Goal: Information Seeking & Learning: Learn about a topic

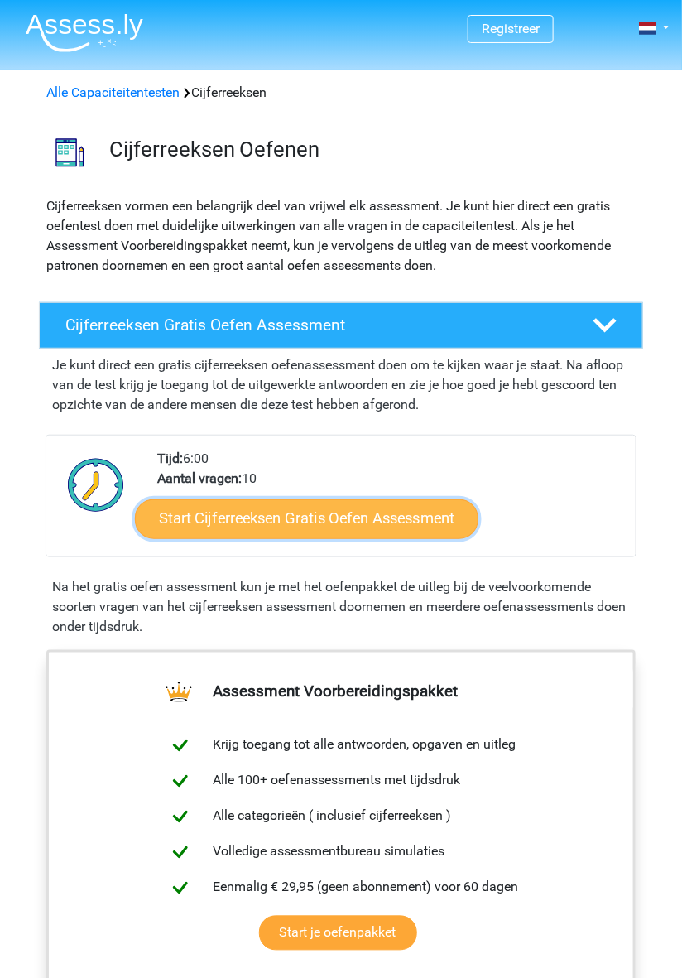
click at [263, 511] on link "Start Cijferreeksen Gratis Oefen Assessment" at bounding box center [307, 519] width 344 height 40
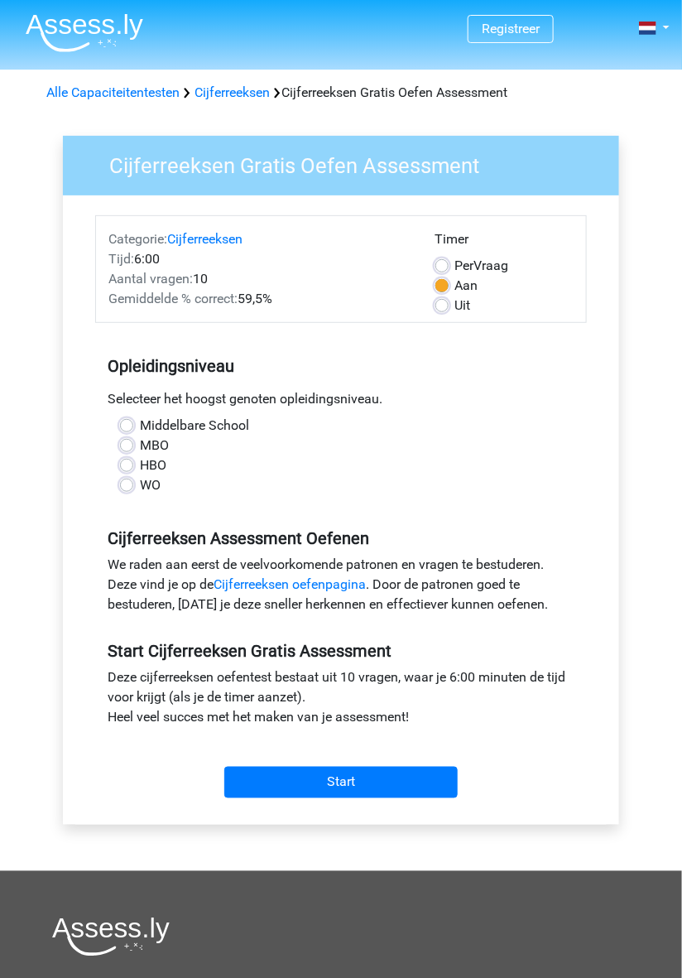
click at [140, 446] on label "MBO" at bounding box center [154, 446] width 29 height 20
click at [123, 446] on input "MBO" at bounding box center [126, 444] width 13 height 17
radio input "true"
click at [239, 590] on link "Cijferreeksen oefenpagina" at bounding box center [290, 584] width 152 height 16
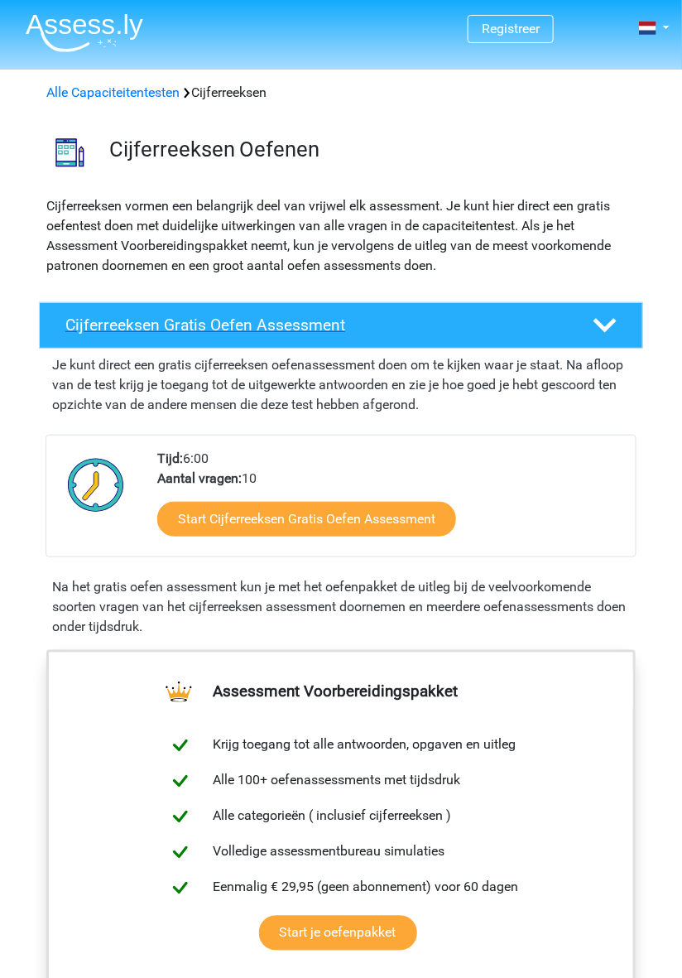
click at [165, 337] on div "Cijferreeksen Gratis Oefen Assessment" at bounding box center [341, 325] width 605 height 46
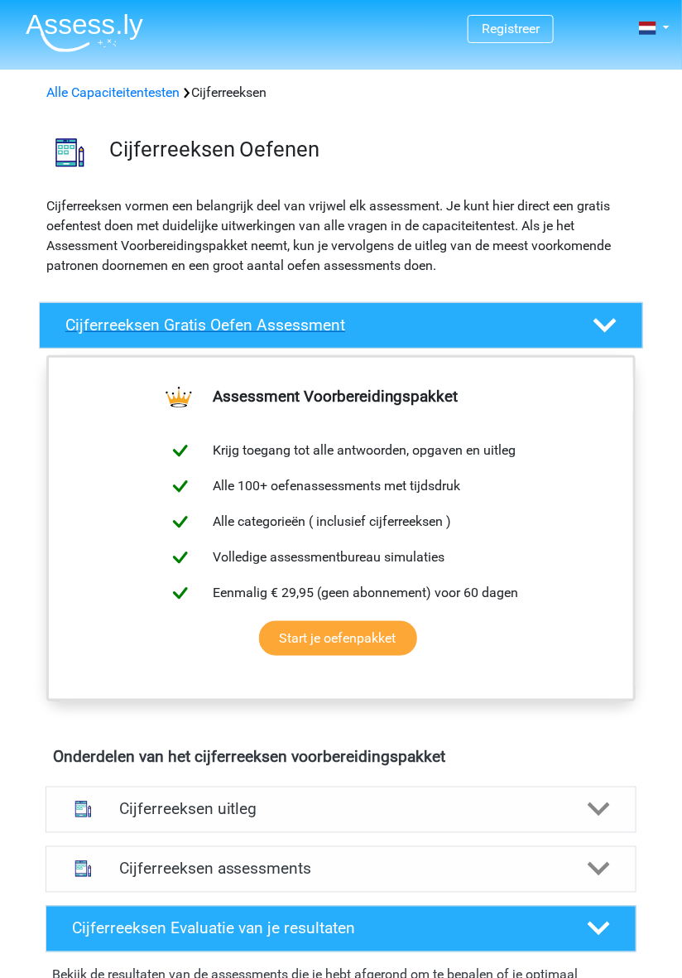
click at [79, 347] on div "Cijferreeksen Gratis Oefen Assessment" at bounding box center [341, 325] width 605 height 46
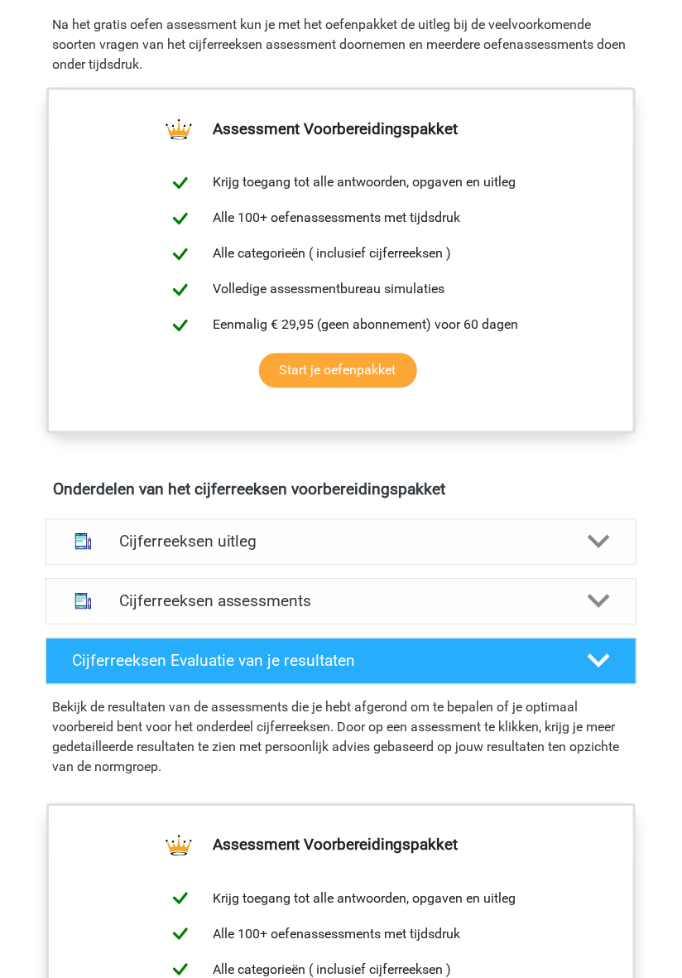
scroll to position [564, 0]
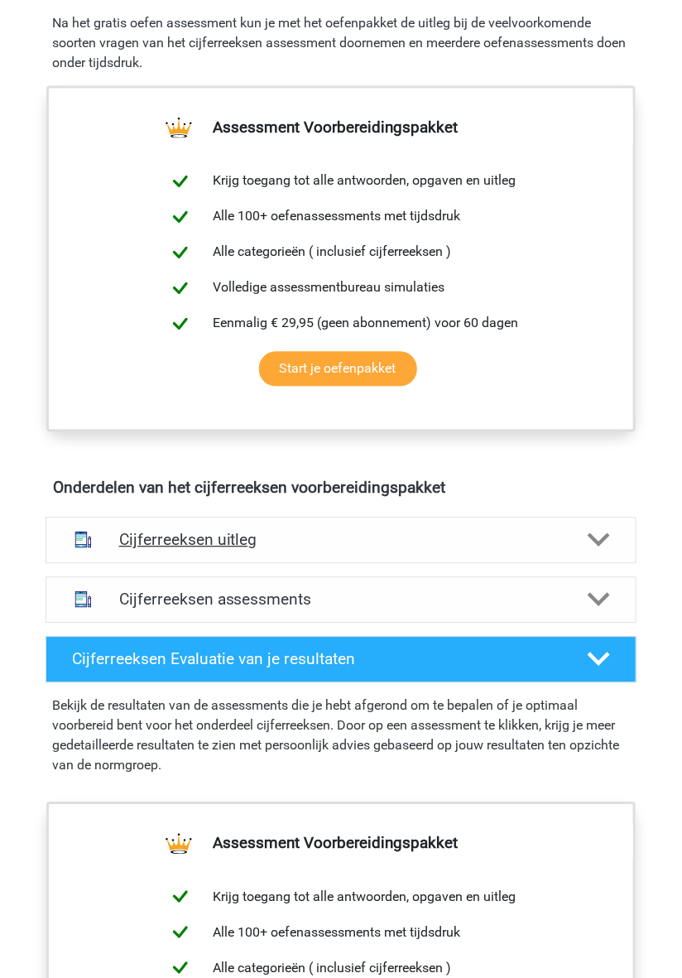
click at [128, 550] on h4 "Cijferreeksen uitleg" at bounding box center [341, 540] width 445 height 19
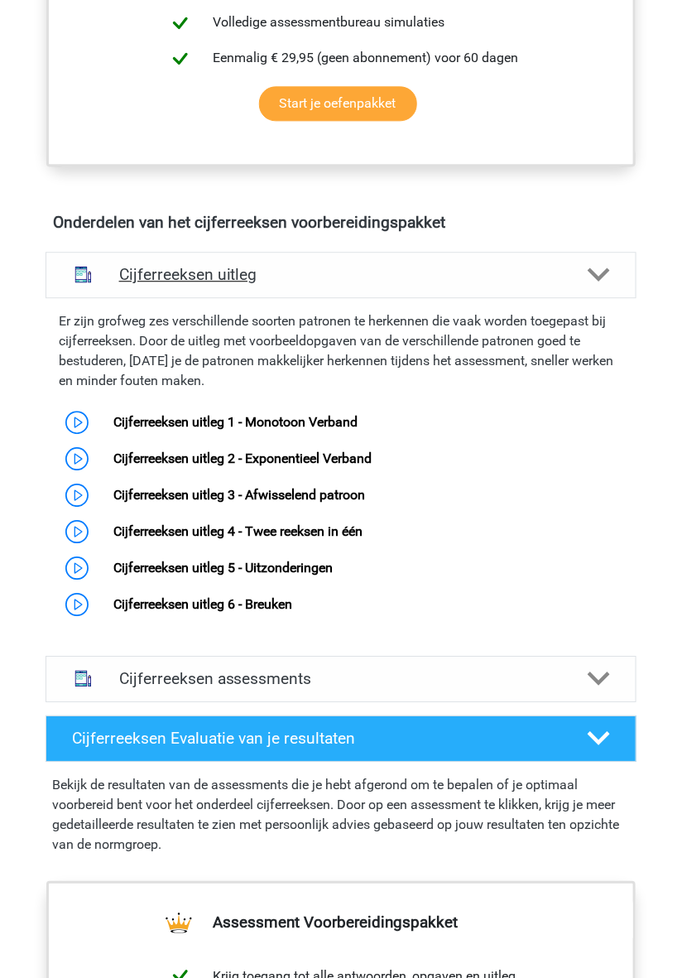
scroll to position [837, 0]
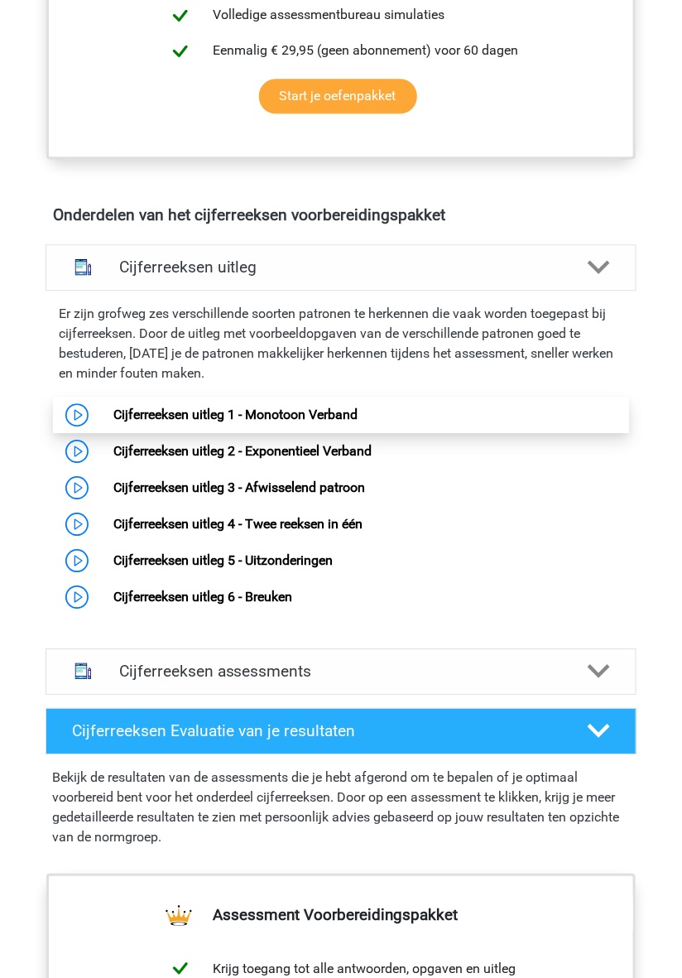
click at [113, 422] on link "Cijferreeksen uitleg 1 - Monotoon Verband" at bounding box center [235, 415] width 244 height 16
click at [309, 422] on link "Cijferreeksen uitleg 1 - Monotoon Verband" at bounding box center [235, 415] width 244 height 16
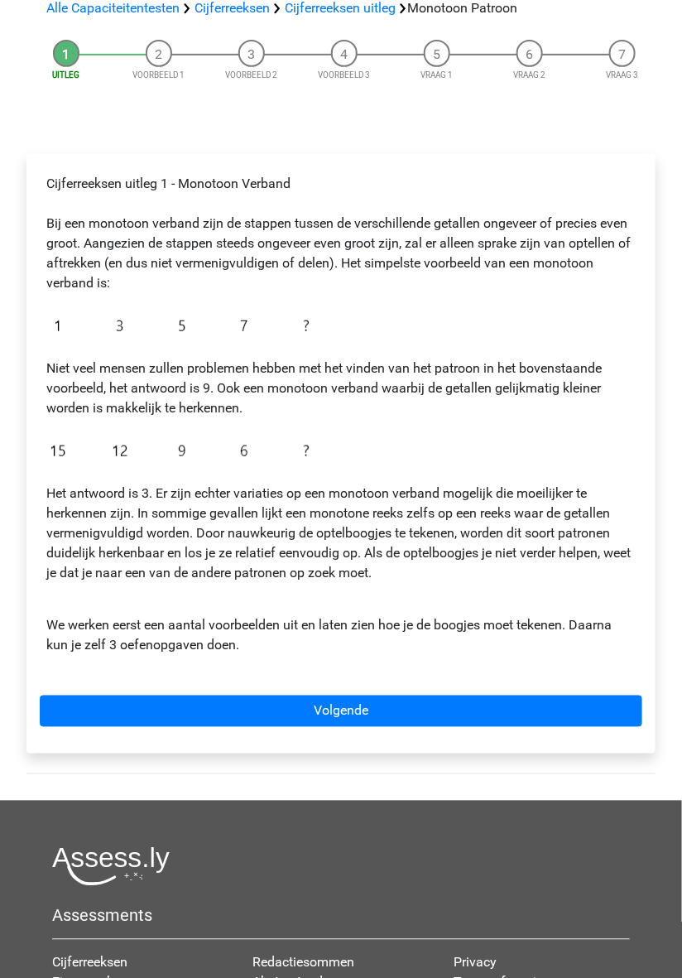
scroll to position [133, 0]
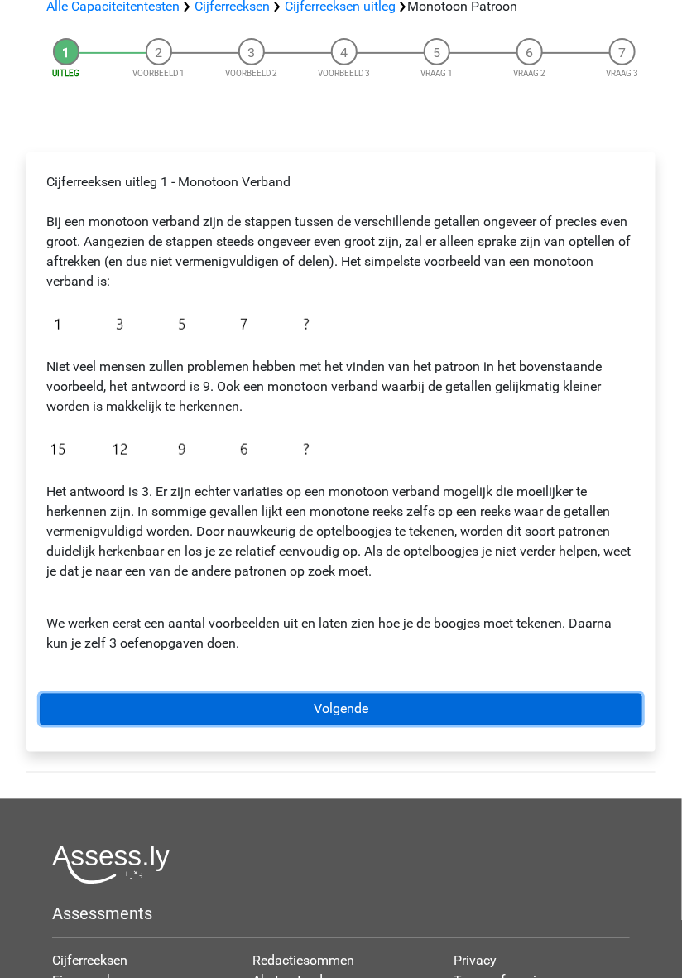
click at [392, 714] on link "Volgende" at bounding box center [341, 709] width 603 height 31
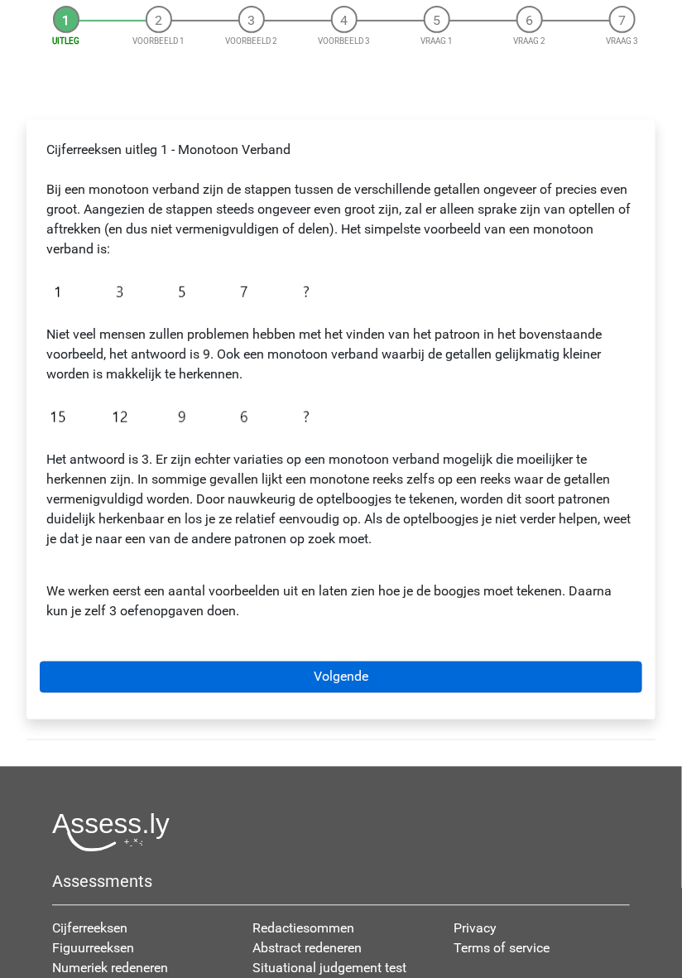
scroll to position [0, 0]
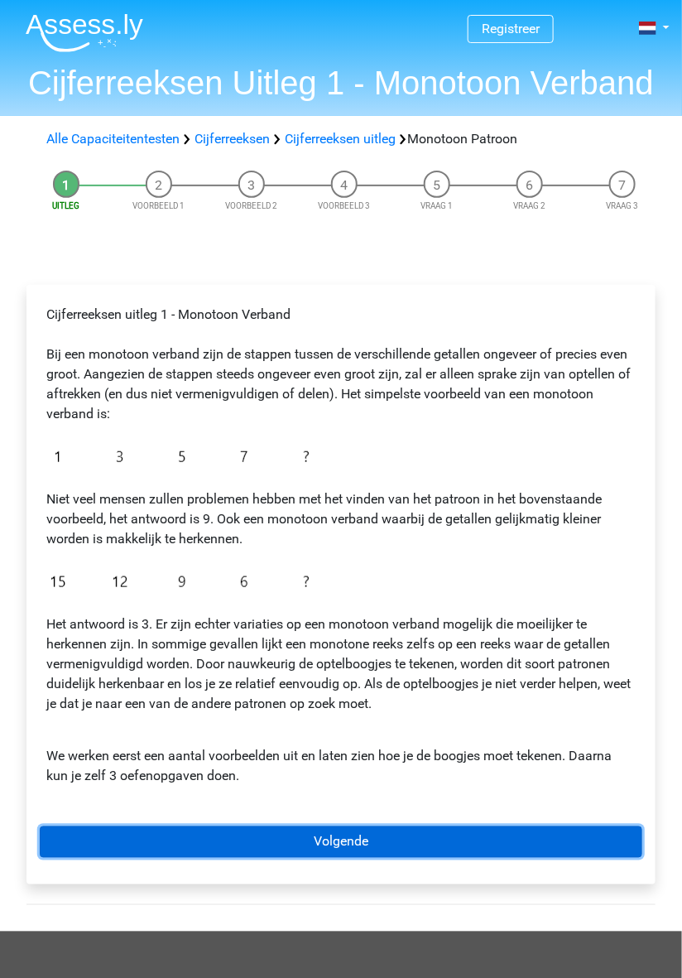
click at [501, 828] on link "Volgende" at bounding box center [341, 841] width 603 height 31
click at [331, 846] on link "Volgende" at bounding box center [341, 841] width 603 height 31
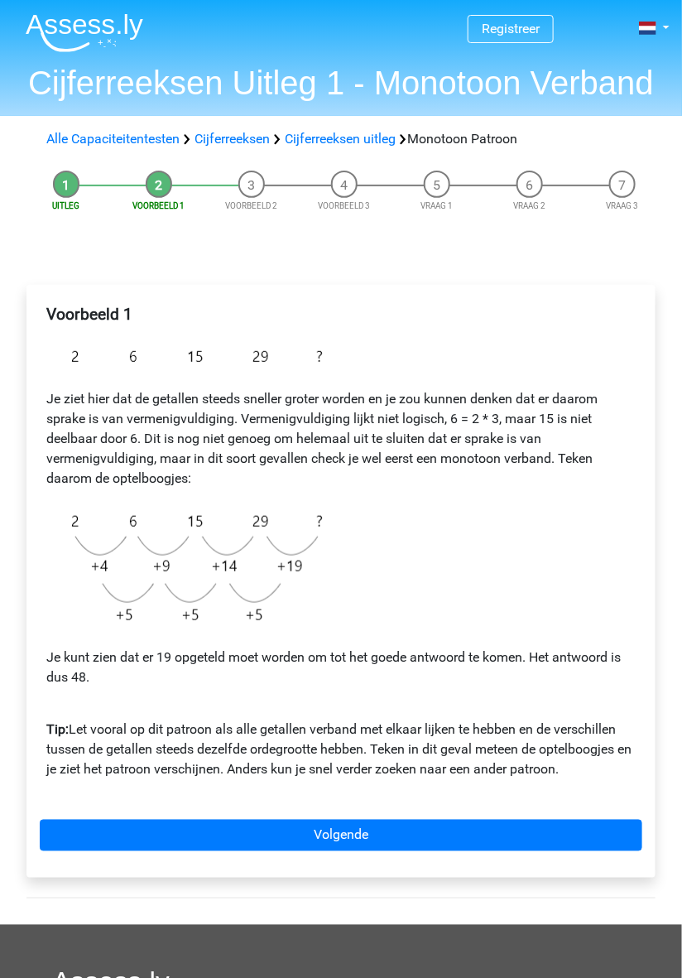
click at [267, 625] on img at bounding box center [188, 568] width 285 height 133
click at [130, 648] on p "Je kunt zien dat er 19 opgeteld moet worden om tot het goede antwoord te komen.…" at bounding box center [341, 668] width 590 height 40
click at [220, 590] on img at bounding box center [188, 568] width 285 height 133
click at [182, 638] on div "Voorbeeld 1 Je ziet hier dat de getallen steeds sneller groter worden en je zou…" at bounding box center [341, 549] width 603 height 502
click at [336, 360] on div "Voorbeeld 1 Je ziet hier dat de getallen steeds sneller groter worden en je zou…" at bounding box center [341, 549] width 603 height 502
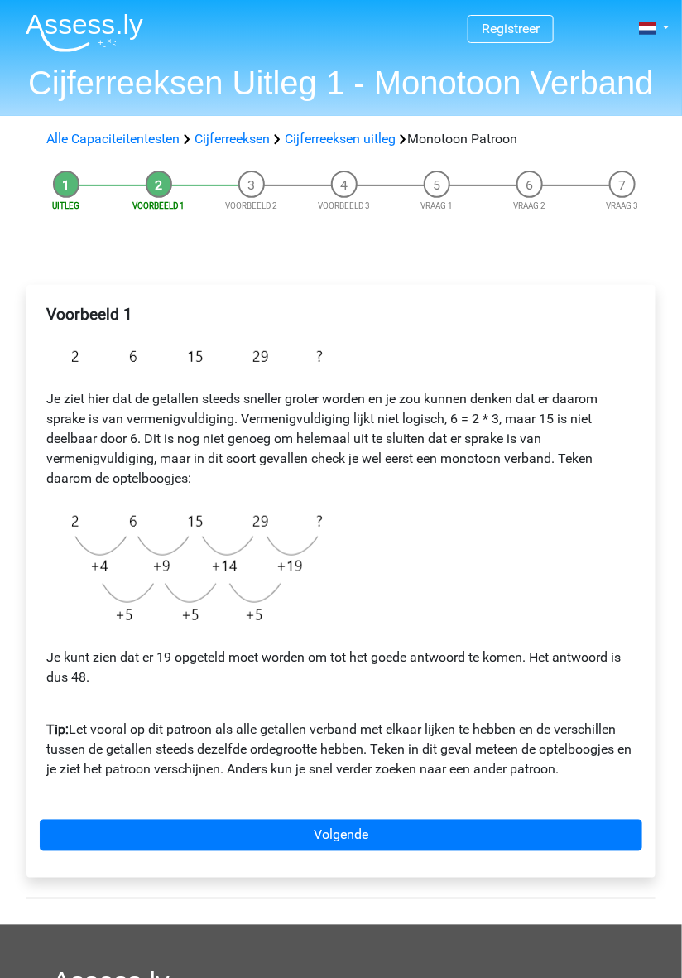
click at [325, 366] on img at bounding box center [188, 356] width 285 height 39
click at [332, 365] on div "Voorbeeld 1 Je ziet hier dat de getallen steeds sneller groter worden en je zou…" at bounding box center [341, 549] width 603 height 502
click at [342, 592] on div "Voorbeeld 1 Je ziet hier dat de getallen steeds sneller groter worden en je zou…" at bounding box center [341, 549] width 603 height 502
click at [153, 584] on img at bounding box center [188, 568] width 285 height 133
click at [117, 630] on img at bounding box center [188, 568] width 285 height 133
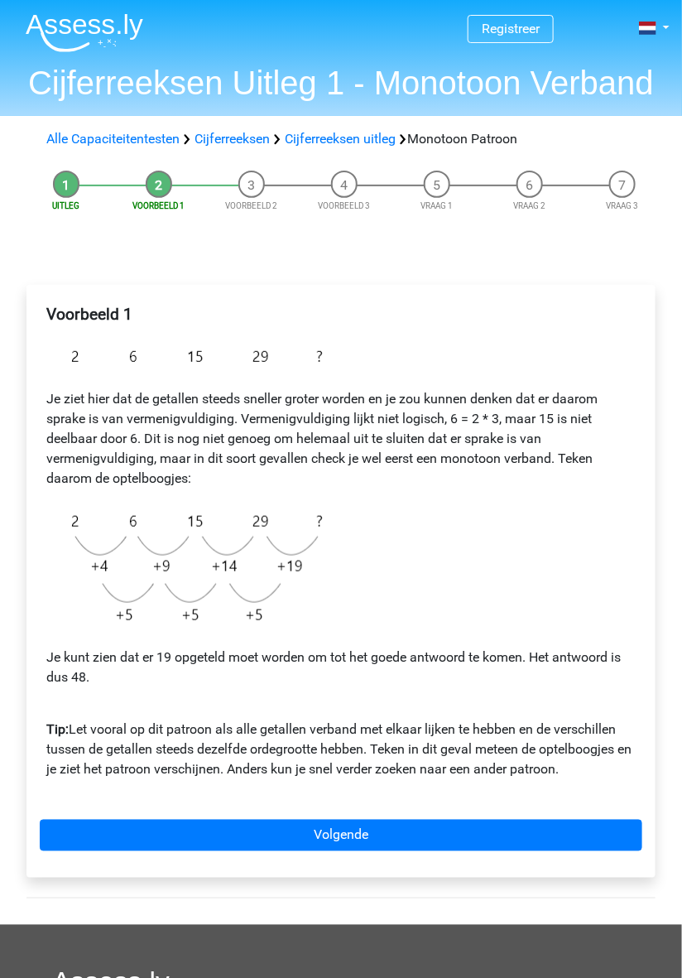
click at [113, 621] on img at bounding box center [188, 568] width 285 height 133
click at [133, 526] on img at bounding box center [188, 568] width 285 height 133
click at [124, 547] on img at bounding box center [188, 568] width 285 height 133
click at [170, 583] on img at bounding box center [188, 568] width 285 height 133
click at [188, 543] on img at bounding box center [188, 568] width 285 height 133
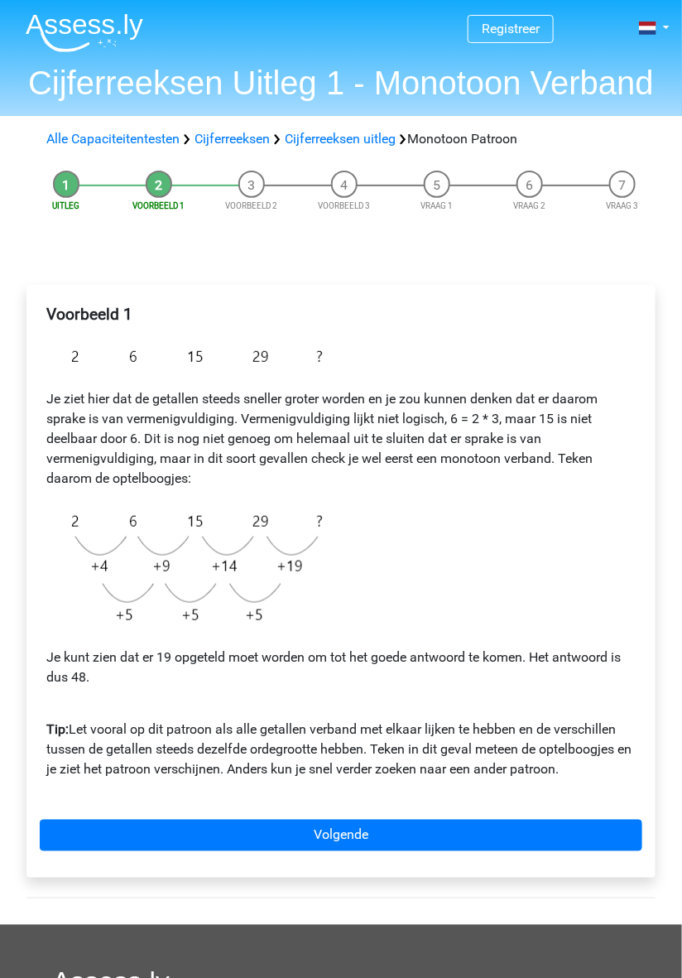
click at [101, 605] on img at bounding box center [188, 568] width 285 height 133
click at [190, 582] on img at bounding box center [188, 568] width 285 height 133
click at [118, 632] on img at bounding box center [188, 568] width 285 height 133
click at [185, 545] on img at bounding box center [188, 568] width 285 height 133
click at [516, 730] on p "Tip: Let vooral op dit patroon als alle getallen verband met elkaar lijken te h…" at bounding box center [341, 741] width 590 height 80
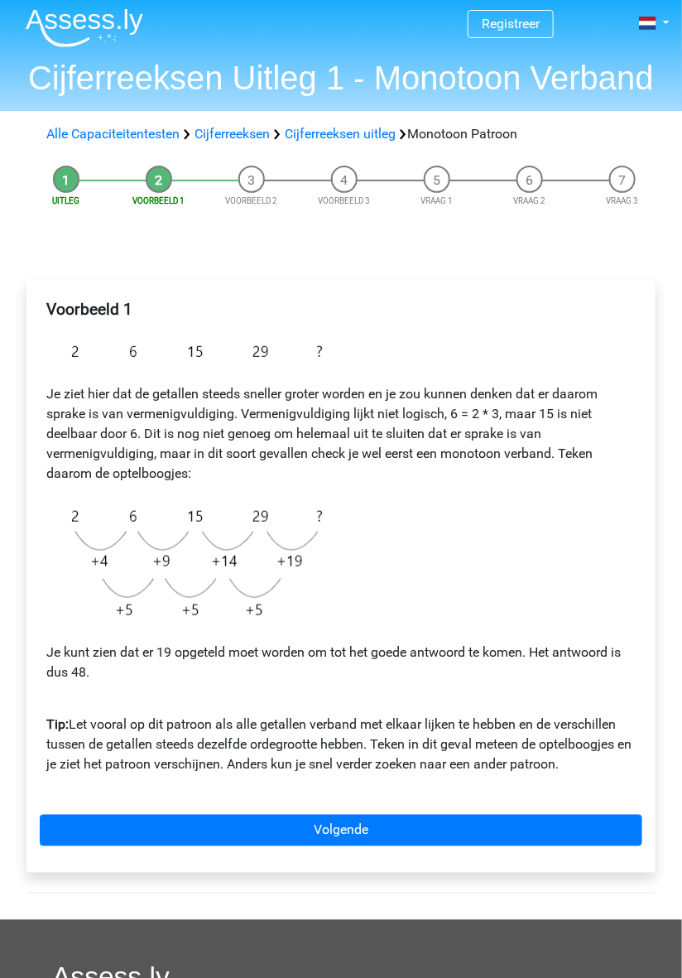
scroll to position [6, 0]
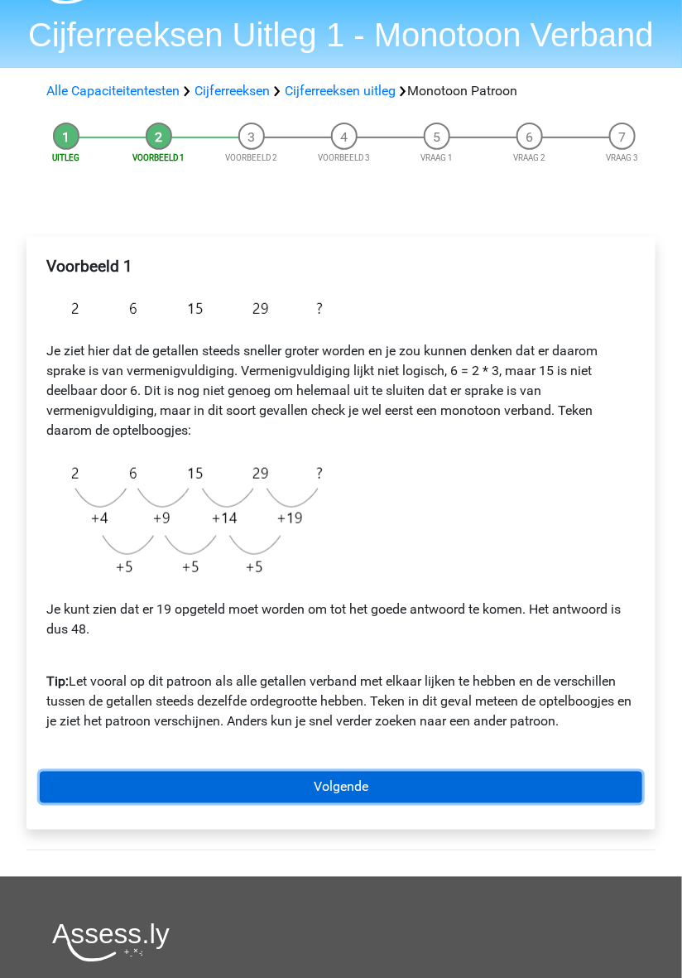
click at [334, 802] on link "Volgende" at bounding box center [341, 787] width 603 height 31
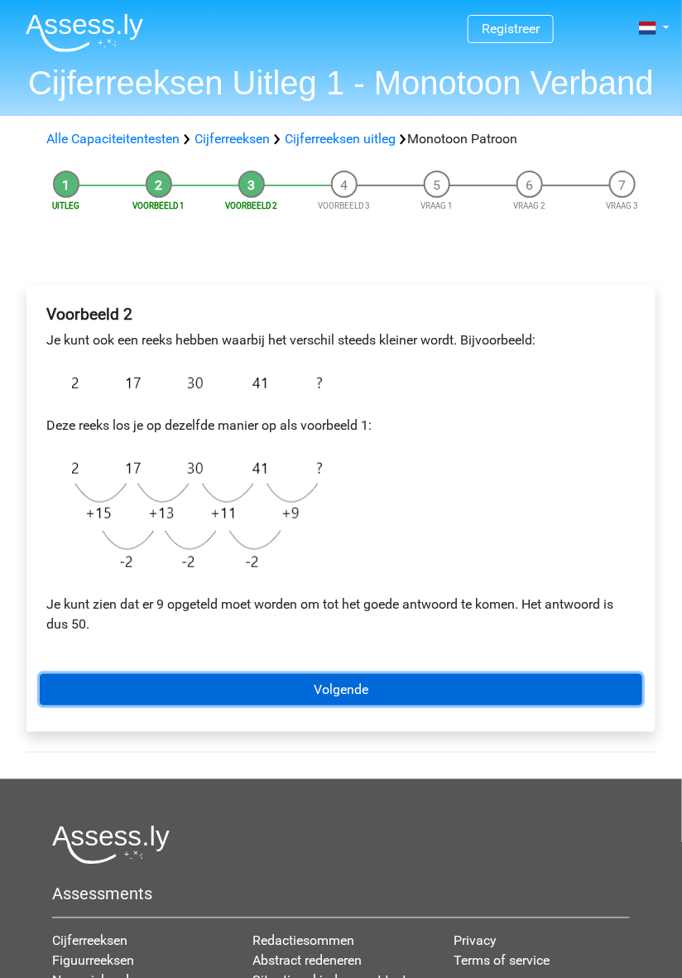
click at [345, 701] on link "Volgende" at bounding box center [341, 689] width 603 height 31
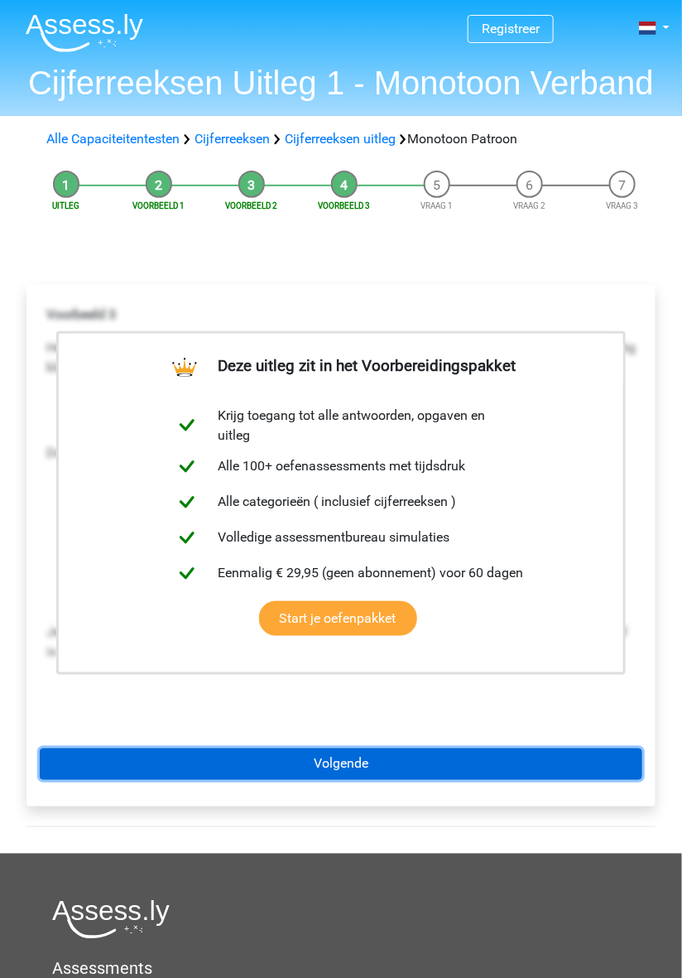
click at [412, 778] on link "Volgende" at bounding box center [341, 764] width 603 height 31
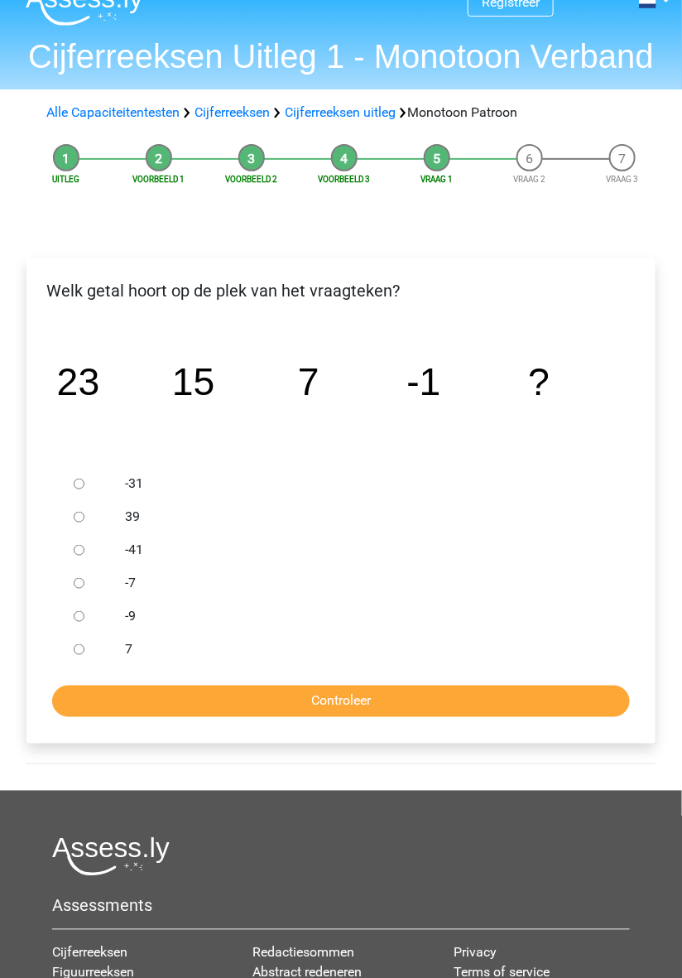
scroll to position [35, 0]
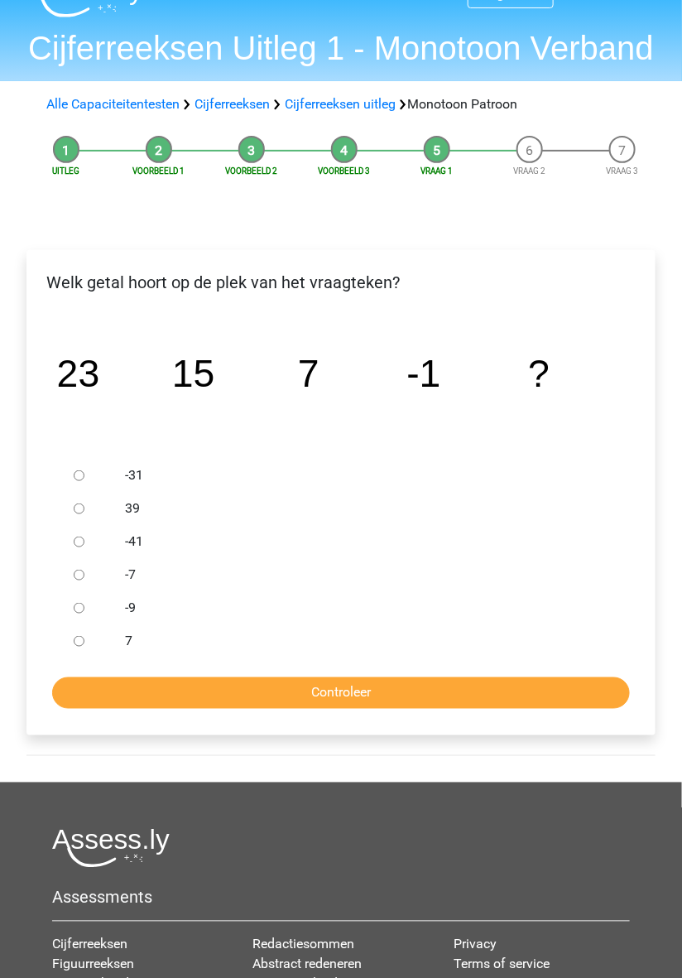
click at [75, 608] on input "-9" at bounding box center [79, 608] width 11 height 11
radio input "true"
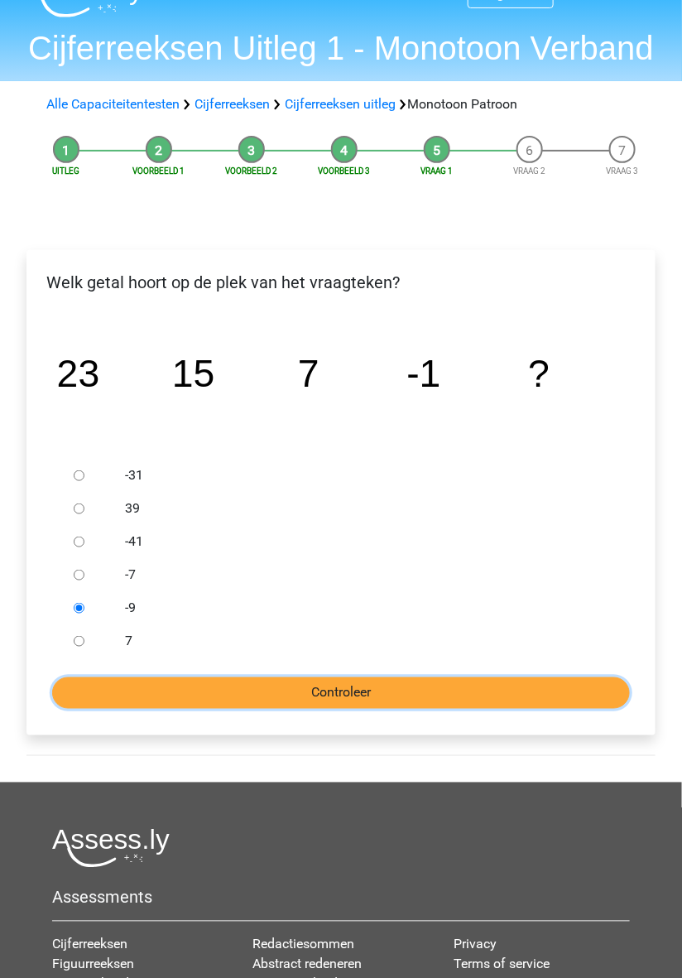
click at [234, 696] on input "Controleer" at bounding box center [341, 692] width 578 height 31
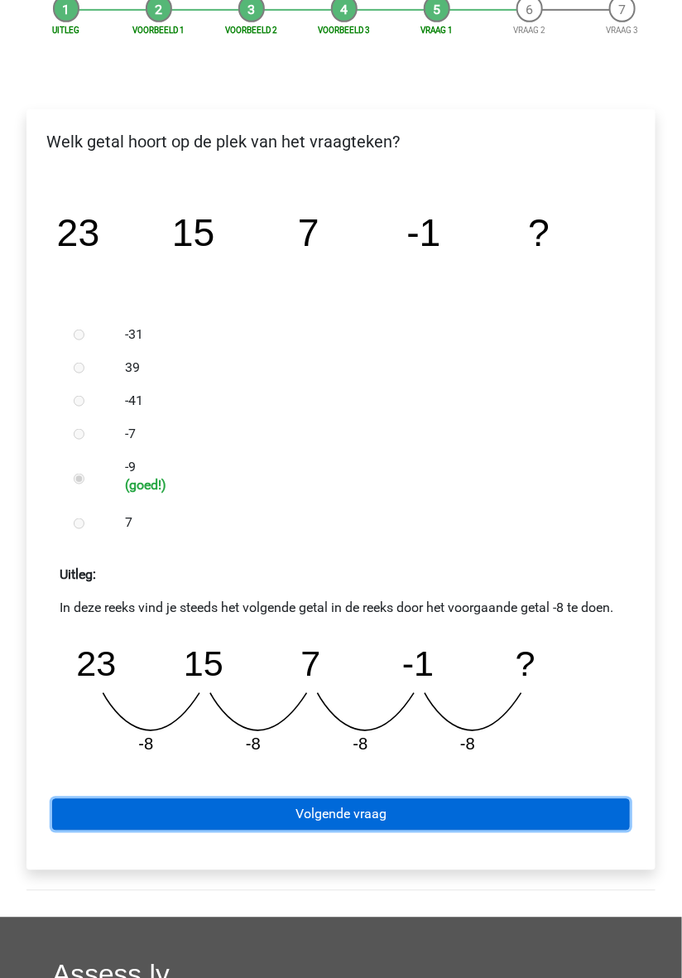
click at [354, 822] on link "Volgende vraag" at bounding box center [341, 814] width 578 height 31
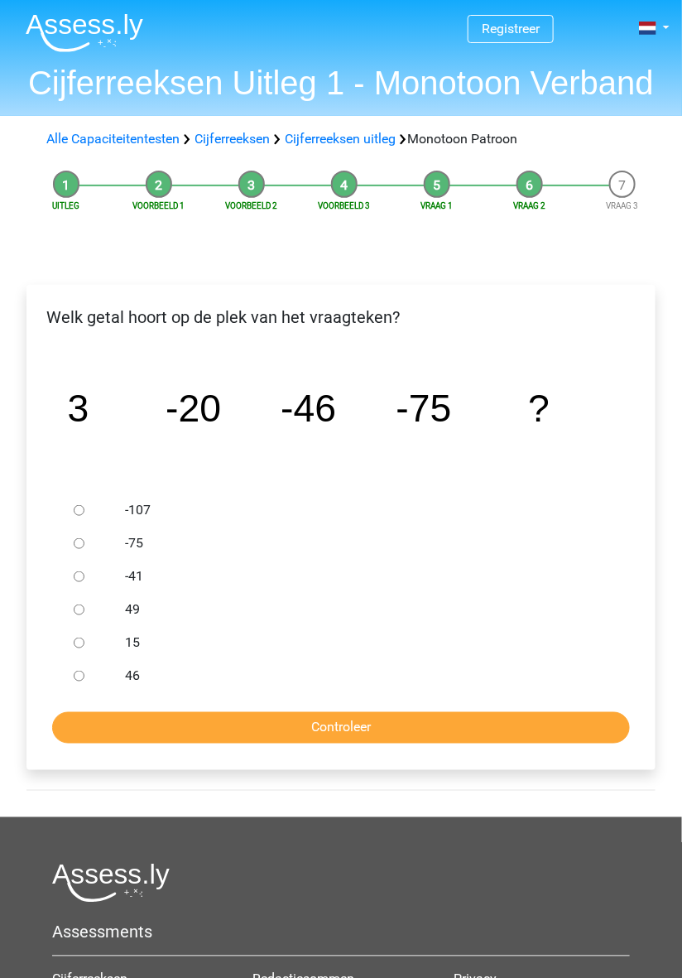
click at [77, 510] on input "-107" at bounding box center [79, 510] width 11 height 11
radio input "true"
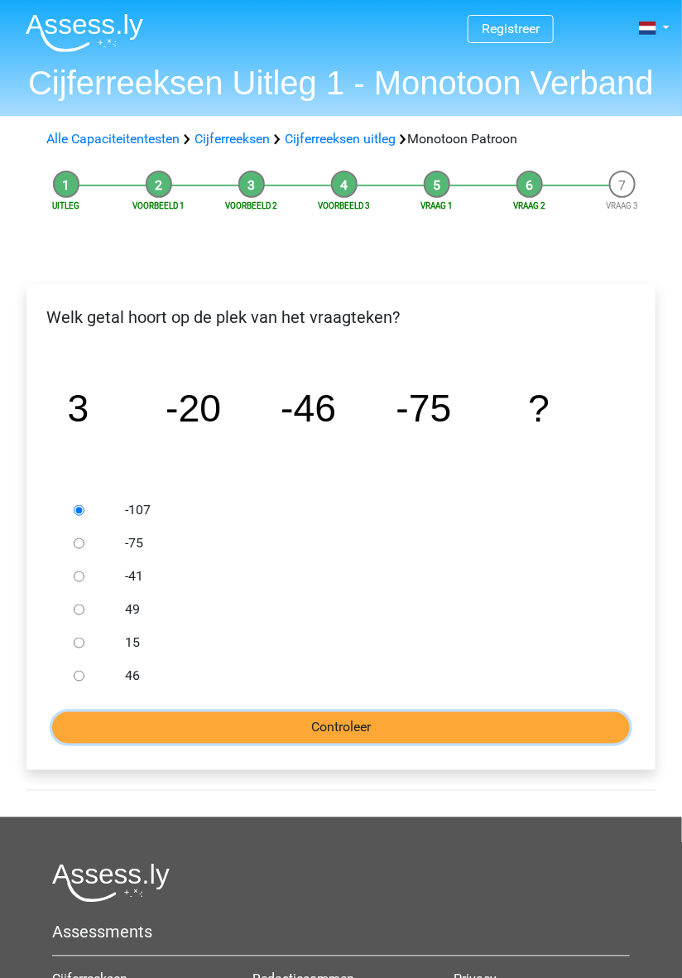
click at [111, 730] on input "Controleer" at bounding box center [341, 727] width 578 height 31
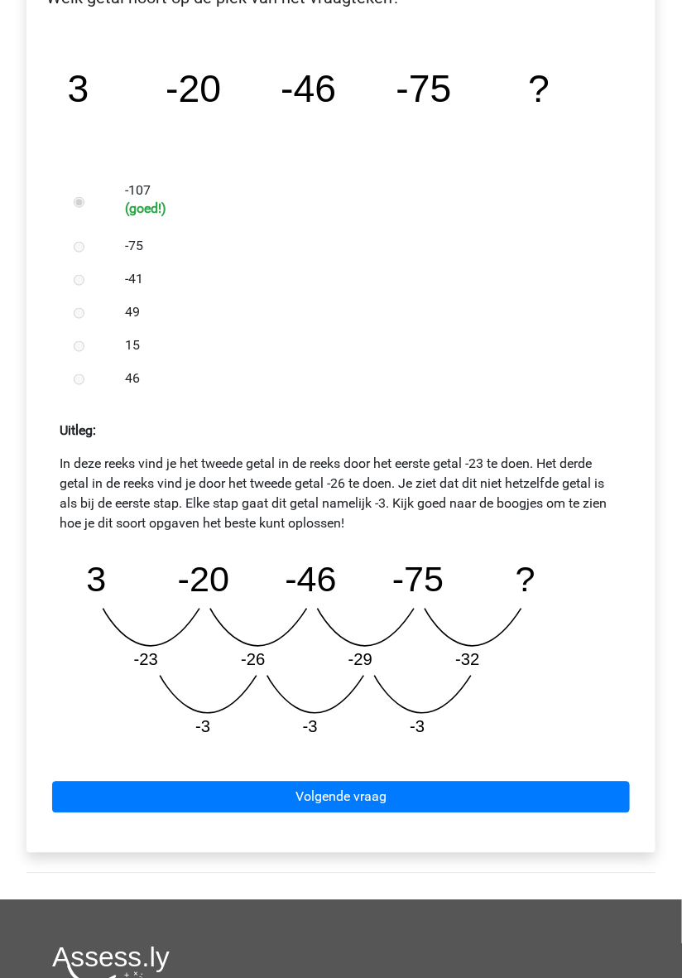
scroll to position [301, 0]
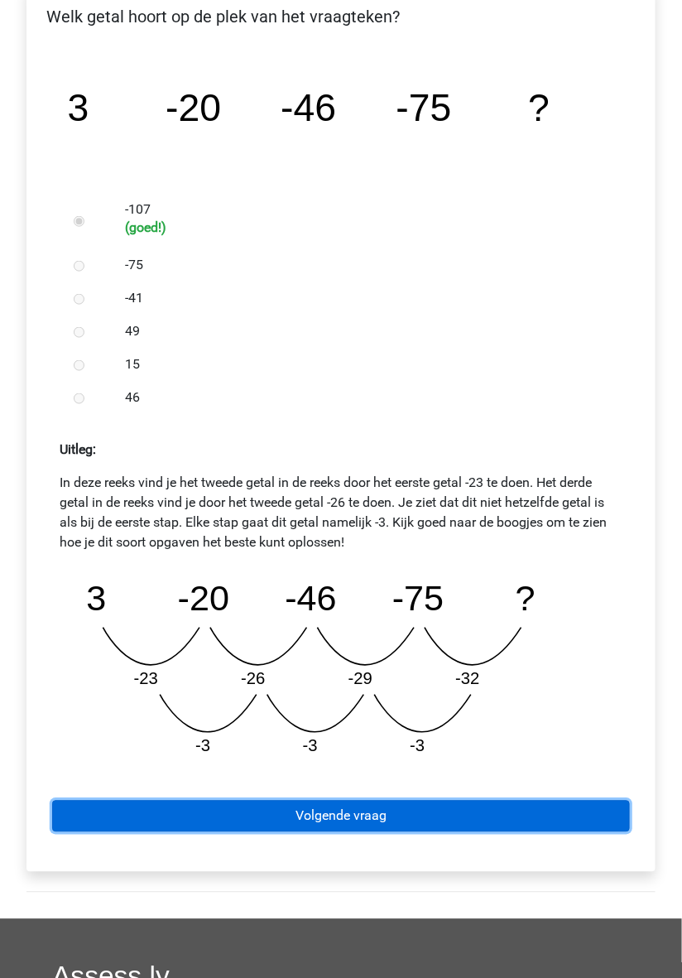
click at [450, 822] on link "Volgende vraag" at bounding box center [341, 816] width 578 height 31
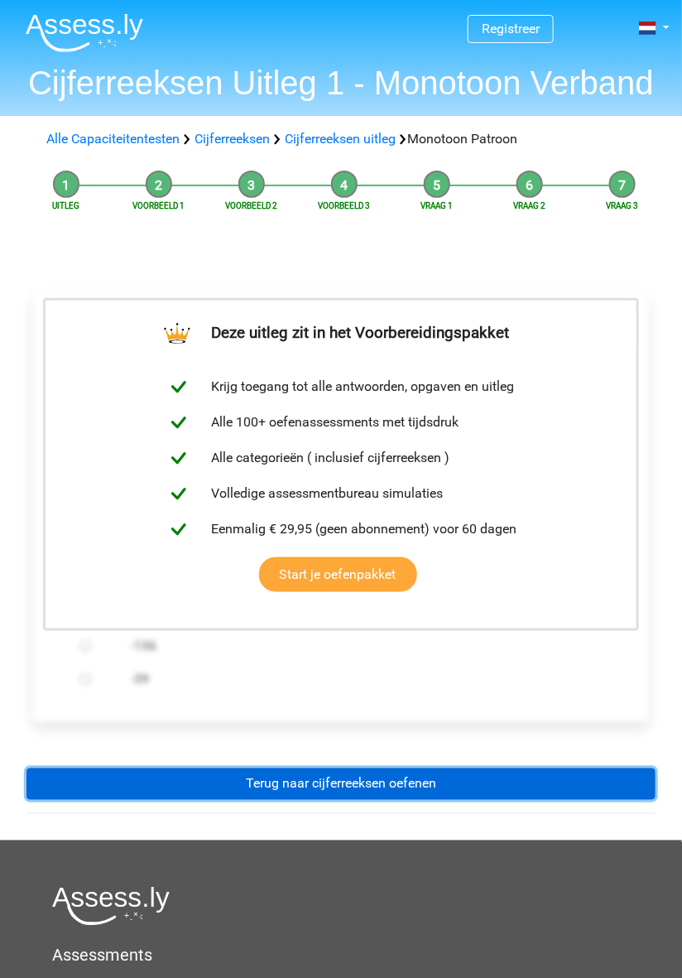
click at [476, 792] on link "Terug naar cijferreeksen oefenen" at bounding box center [341, 784] width 629 height 31
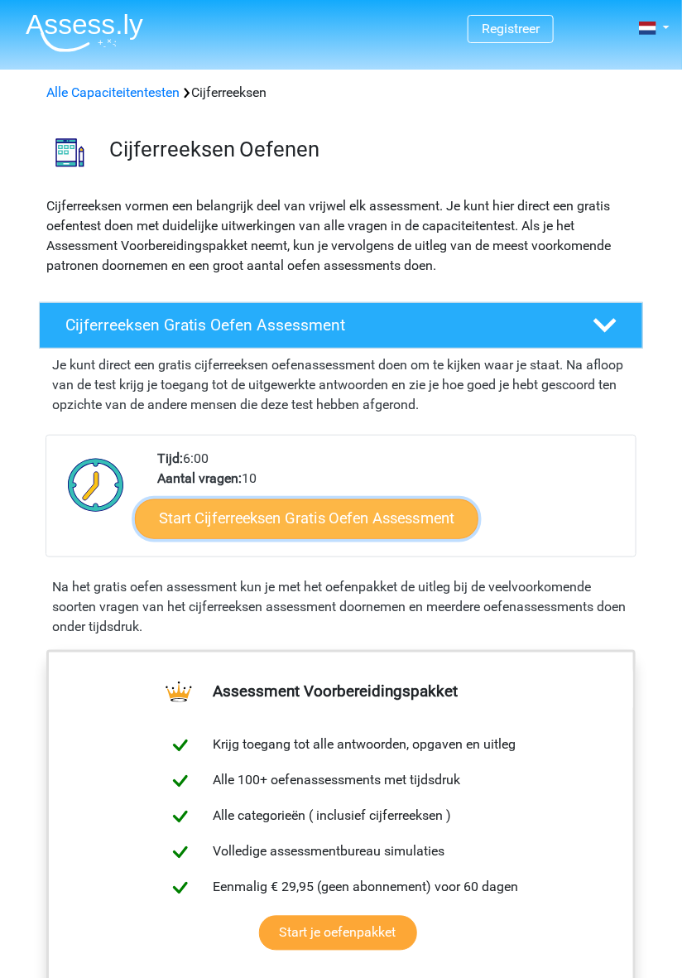
click at [329, 518] on link "Start Cijferreeksen Gratis Oefen Assessment" at bounding box center [307, 519] width 344 height 40
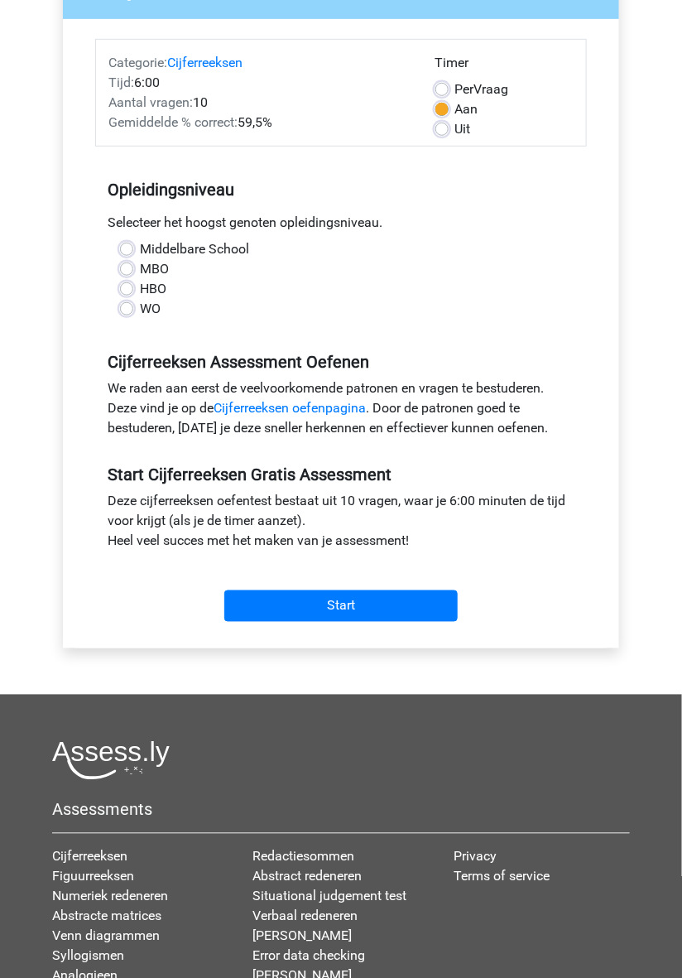
scroll to position [277, 0]
